Goal: Task Accomplishment & Management: Complete application form

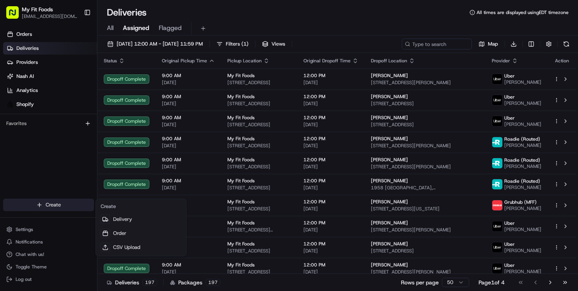
click at [53, 208] on html "My Fit Foods [EMAIL_ADDRESS][DOMAIN_NAME] Toggle Sidebar Orders Deliveries Prov…" at bounding box center [289, 145] width 578 height 291
click at [112, 224] on link "Delivery" at bounding box center [140, 219] width 87 height 14
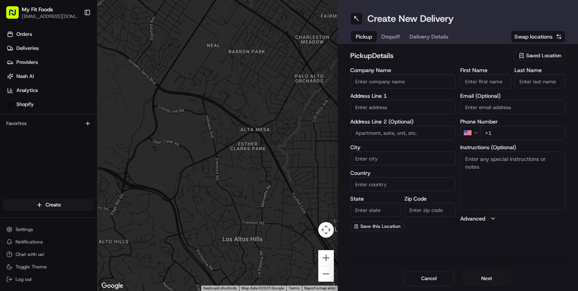
click at [524, 60] on button "Saved Location" at bounding box center [539, 55] width 51 height 11
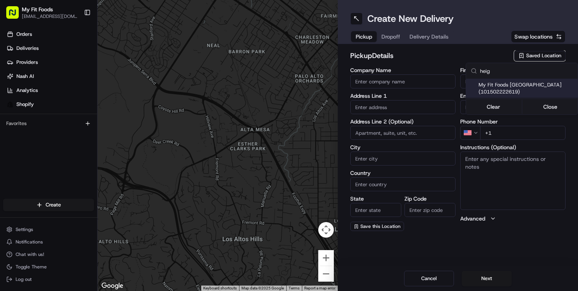
type input "heig"
click at [486, 92] on span "My Fit Foods [GEOGRAPHIC_DATA] (101502222619)" at bounding box center [526, 88] width 96 height 14
type input "My Fit Foods The Heights"
type input "[STREET_ADDRESS]"
type input "Ste 100"
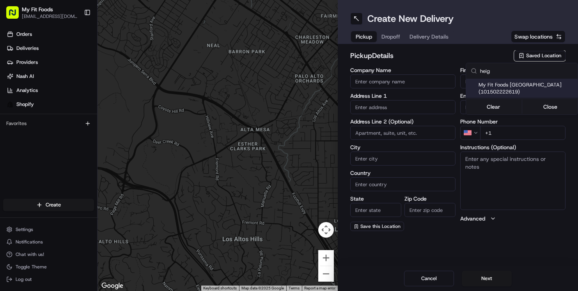
type input "[GEOGRAPHIC_DATA]"
type input "US"
type input "[GEOGRAPHIC_DATA]"
type input "77008"
type input "[PHONE_NUMBER]"
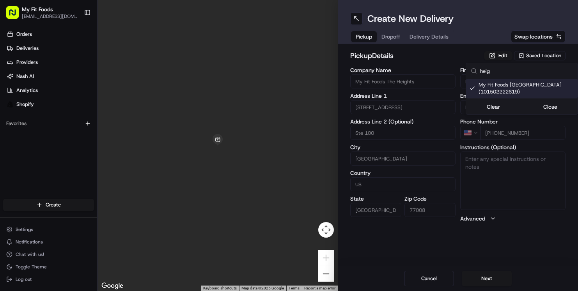
click at [487, 279] on html "My Fit Foods [EMAIL_ADDRESS][DOMAIN_NAME] Toggle Sidebar Orders Deliveries Prov…" at bounding box center [289, 145] width 578 height 291
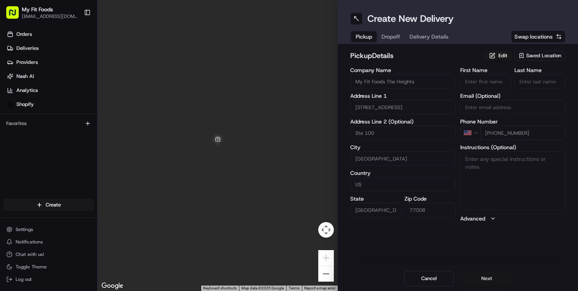
click at [488, 278] on button "Next" at bounding box center [487, 279] width 50 height 16
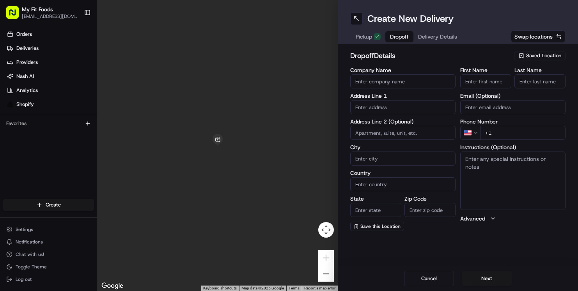
click at [489, 84] on input "First Name" at bounding box center [485, 81] width 51 height 14
type input "[PERSON_NAME]"
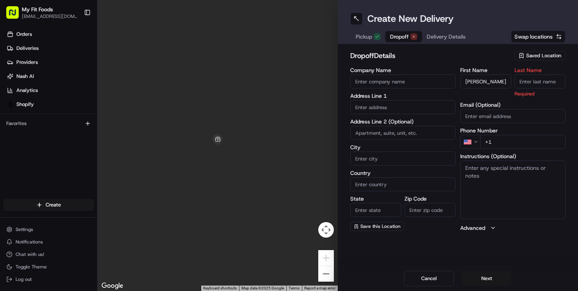
click at [543, 81] on input "Last Name" at bounding box center [539, 81] width 51 height 14
type input "[PERSON_NAME]"
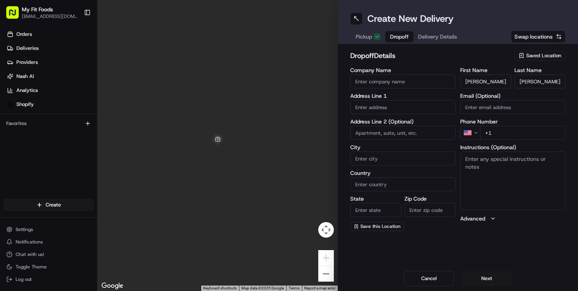
click at [525, 158] on textarea "Instructions (Optional)" at bounding box center [512, 181] width 105 height 58
paste textarea "871661 Complete"
drag, startPoint x: 492, startPoint y: 165, endPoint x: 459, endPoint y: 169, distance: 33.3
click at [459, 169] on div "Company Name Address Line 1 Address Line 2 (Optional) City Country State Zip Co…" at bounding box center [457, 149] width 215 height 164
type textarea "871661"
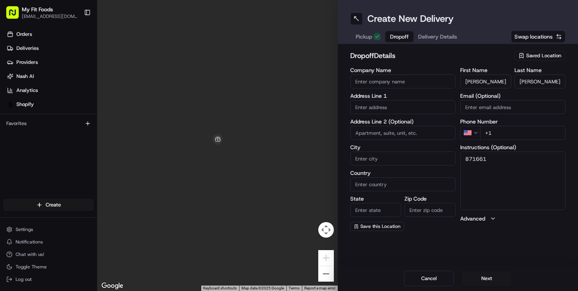
click at [380, 106] on input "text" at bounding box center [402, 107] width 105 height 14
paste input "[STREET_ADDRESS]"
click at [393, 124] on div "[STREET_ADDRESS]" at bounding box center [402, 124] width 101 height 12
type input "[STREET_ADDRESS][US_STATE]"
type input "[GEOGRAPHIC_DATA]"
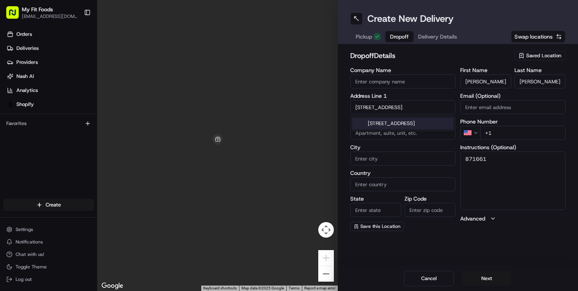
type input "[GEOGRAPHIC_DATA]"
type input "77377"
type input "[STREET_ADDRESS]"
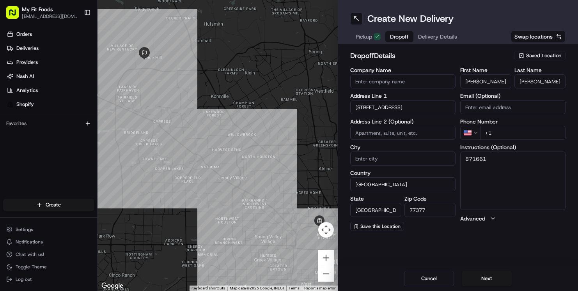
click at [500, 134] on input "+1" at bounding box center [522, 133] width 85 height 14
paste input "tel"
click at [500, 129] on input "+1" at bounding box center [522, 133] width 85 height 14
paste input "[PHONE_NUMBER]"
type input "[PHONE_NUMBER]"
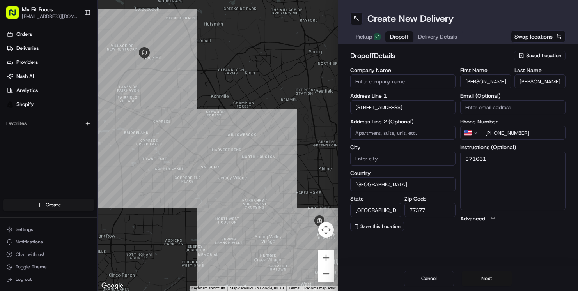
click at [494, 275] on button "Next" at bounding box center [487, 279] width 50 height 16
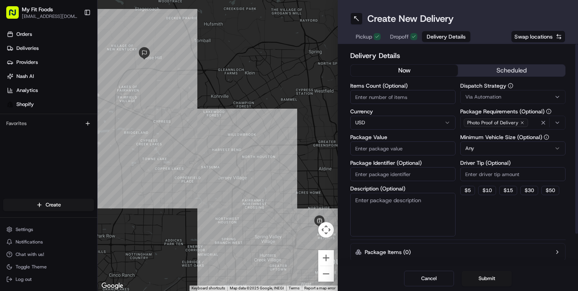
click at [383, 96] on input "Items Count (Optional)" at bounding box center [402, 97] width 105 height 14
type input "15"
click at [389, 150] on input "Package Value" at bounding box center [402, 149] width 105 height 14
paste input "103.20"
type input "103.20"
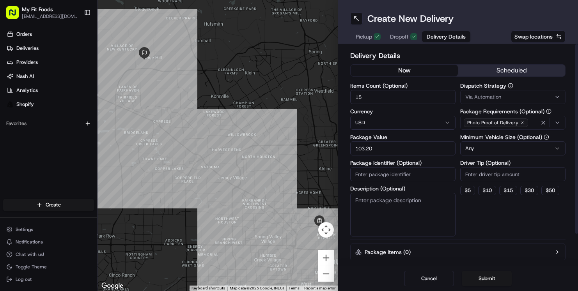
click at [408, 202] on textarea "Description (Optional)" at bounding box center [402, 215] width 105 height 44
type textarea "871661"
click at [490, 190] on button "$ 10" at bounding box center [487, 190] width 18 height 9
type input "10"
click at [515, 95] on div "Via Automation" at bounding box center [512, 97] width 101 height 7
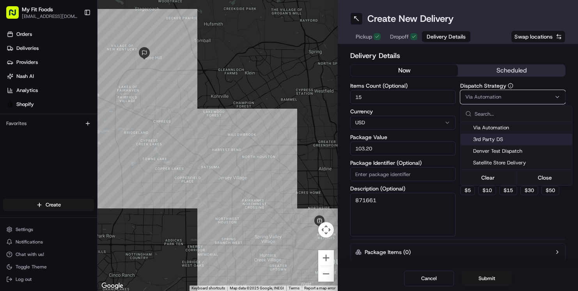
click at [504, 137] on span "3rd Party DS" at bounding box center [521, 139] width 96 height 7
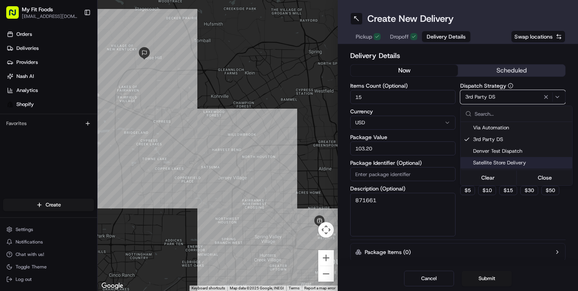
click at [489, 229] on html "My Fit Foods [EMAIL_ADDRESS][DOMAIN_NAME] Toggle Sidebar Orders Deliveries Prov…" at bounding box center [289, 145] width 578 height 291
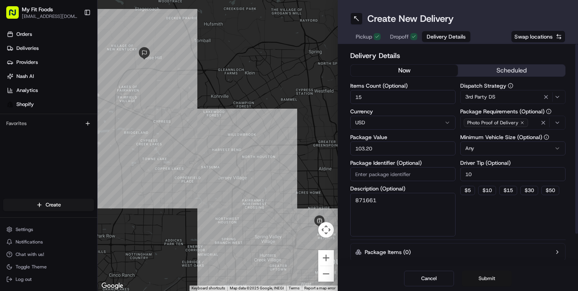
click at [487, 275] on button "Submit" at bounding box center [487, 279] width 50 height 16
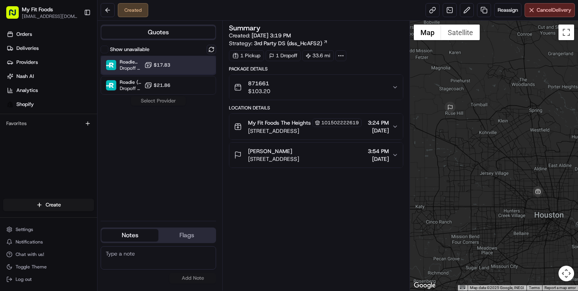
click at [177, 64] on div "Roadie (Routed) Dropoff ETA - $17.83" at bounding box center [158, 65] width 115 height 19
click at [166, 99] on button "Assign Provider" at bounding box center [158, 100] width 55 height 9
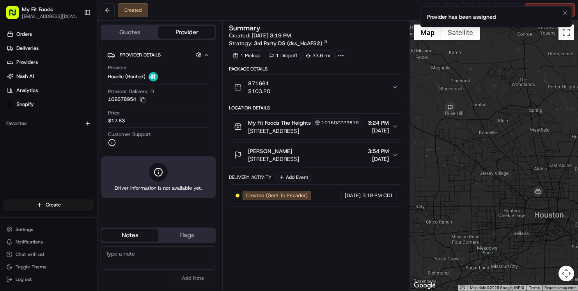
click at [432, 7] on li "Provider has been assigned" at bounding box center [495, 16] width 151 height 21
click at [358, 16] on div "Created Reassign Cancel Delivery" at bounding box center [337, 10] width 480 height 21
click at [563, 15] on icon "Notifications (F8)" at bounding box center [565, 13] width 6 height 6
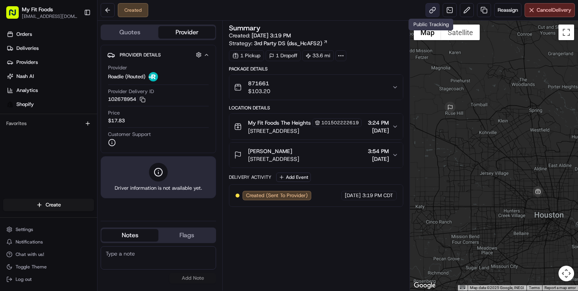
click at [434, 11] on link at bounding box center [432, 10] width 14 height 14
